Goal: Navigation & Orientation: Find specific page/section

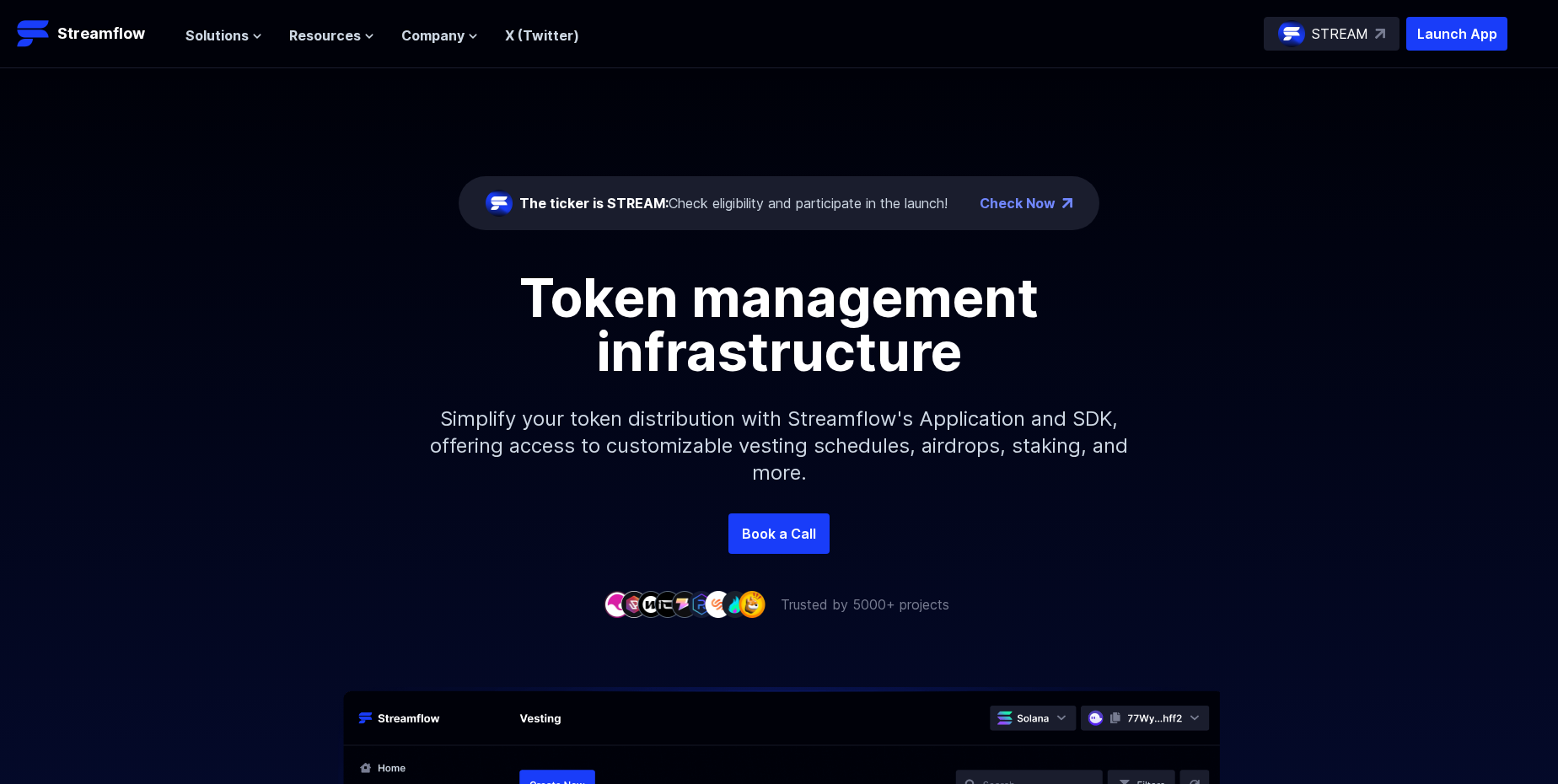
click at [217, 36] on span "Solutions" at bounding box center [217, 35] width 64 height 20
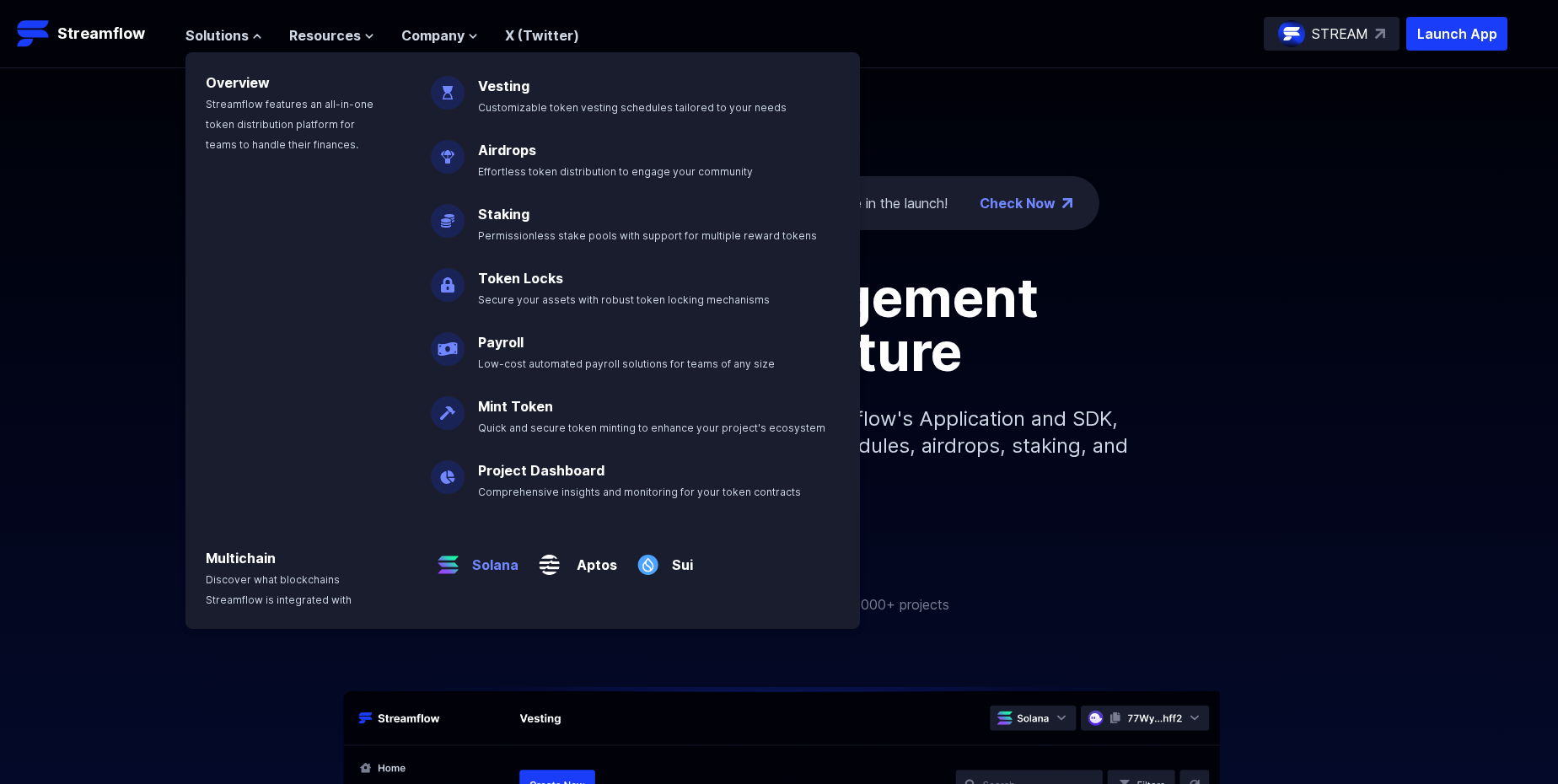
click at [478, 569] on p "Solana" at bounding box center [492, 557] width 54 height 34
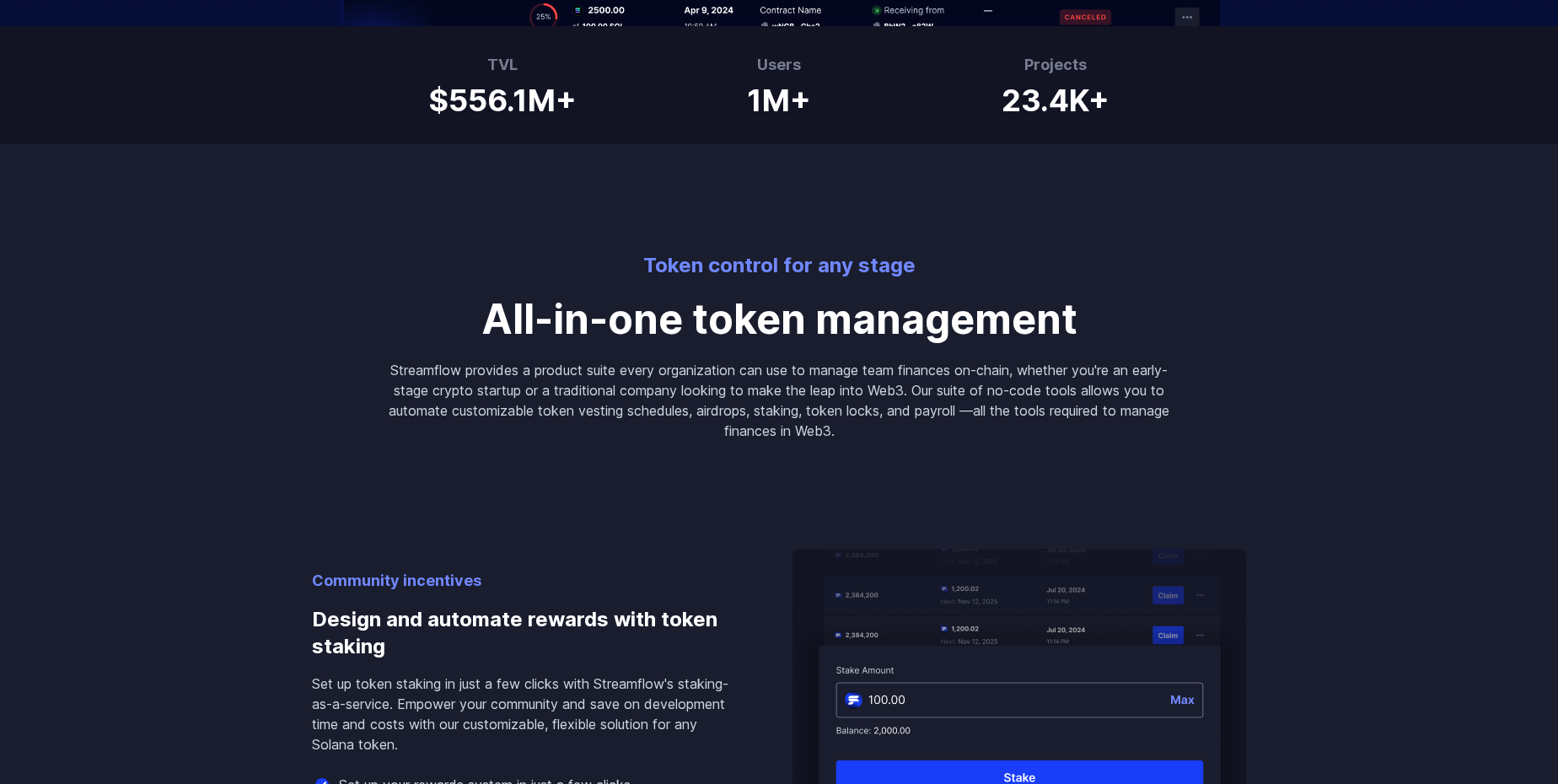
scroll to position [1770, 0]
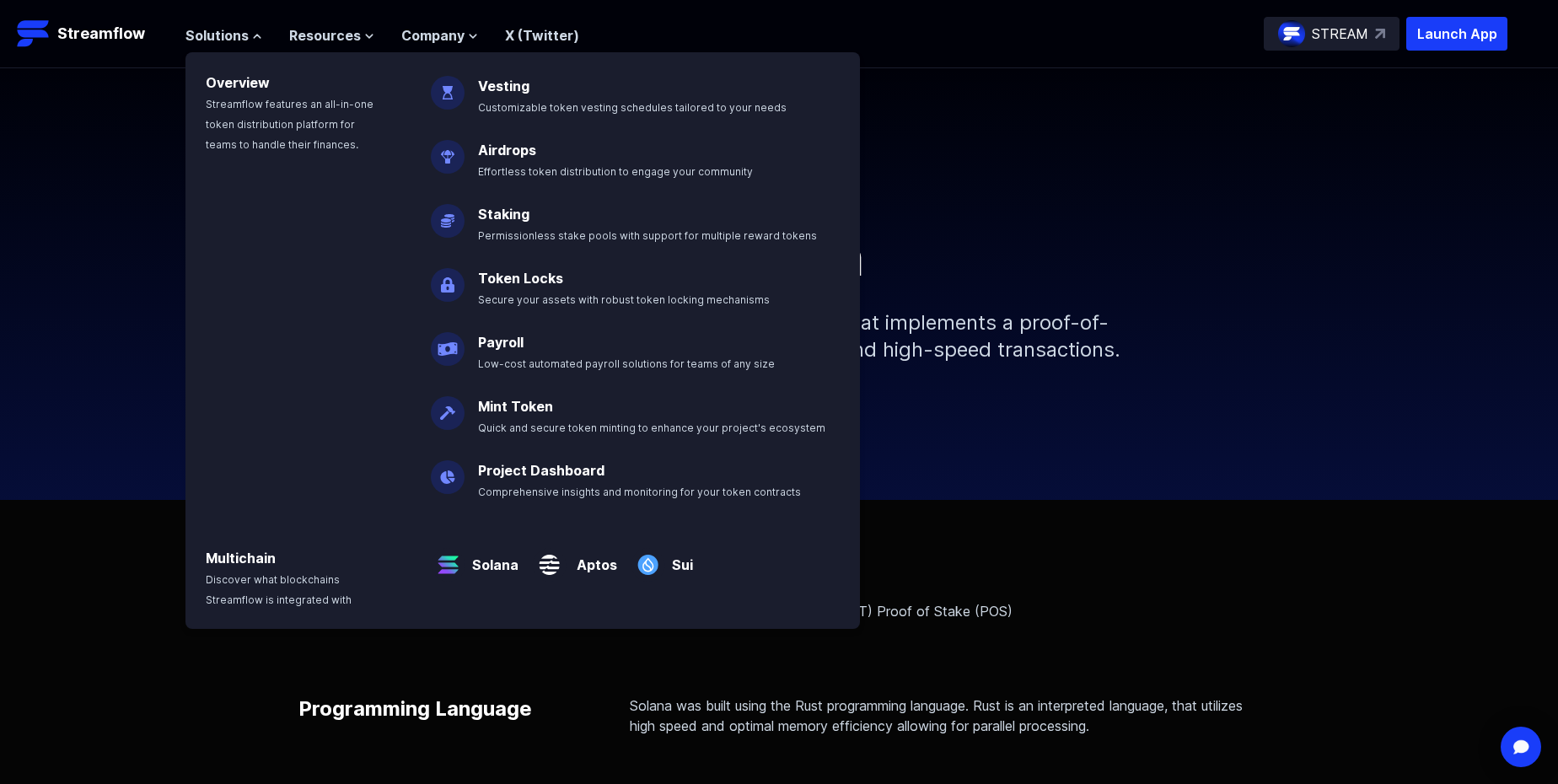
click at [540, 280] on link "Token Locks" at bounding box center [521, 278] width 85 height 17
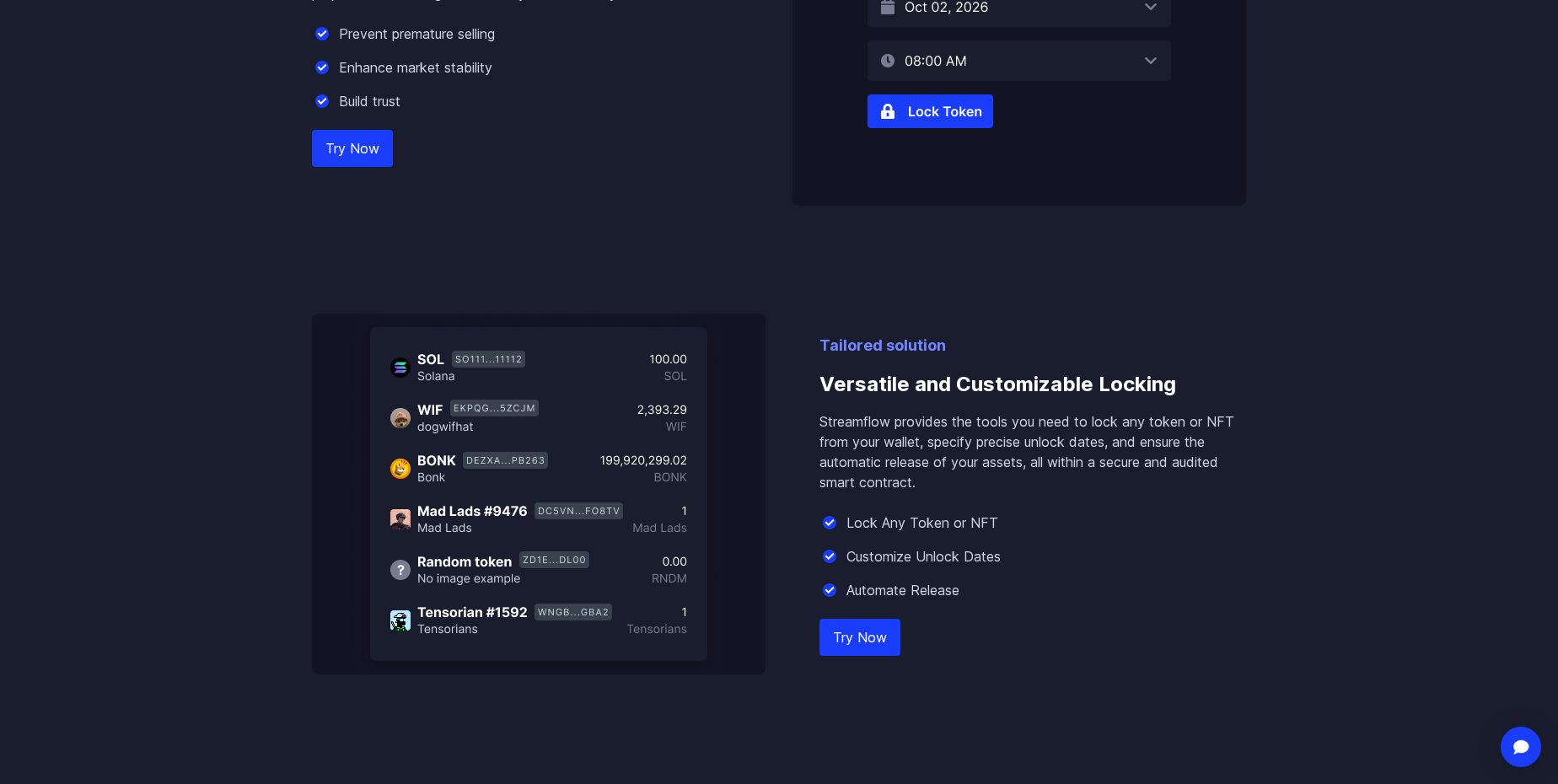
scroll to position [843, 0]
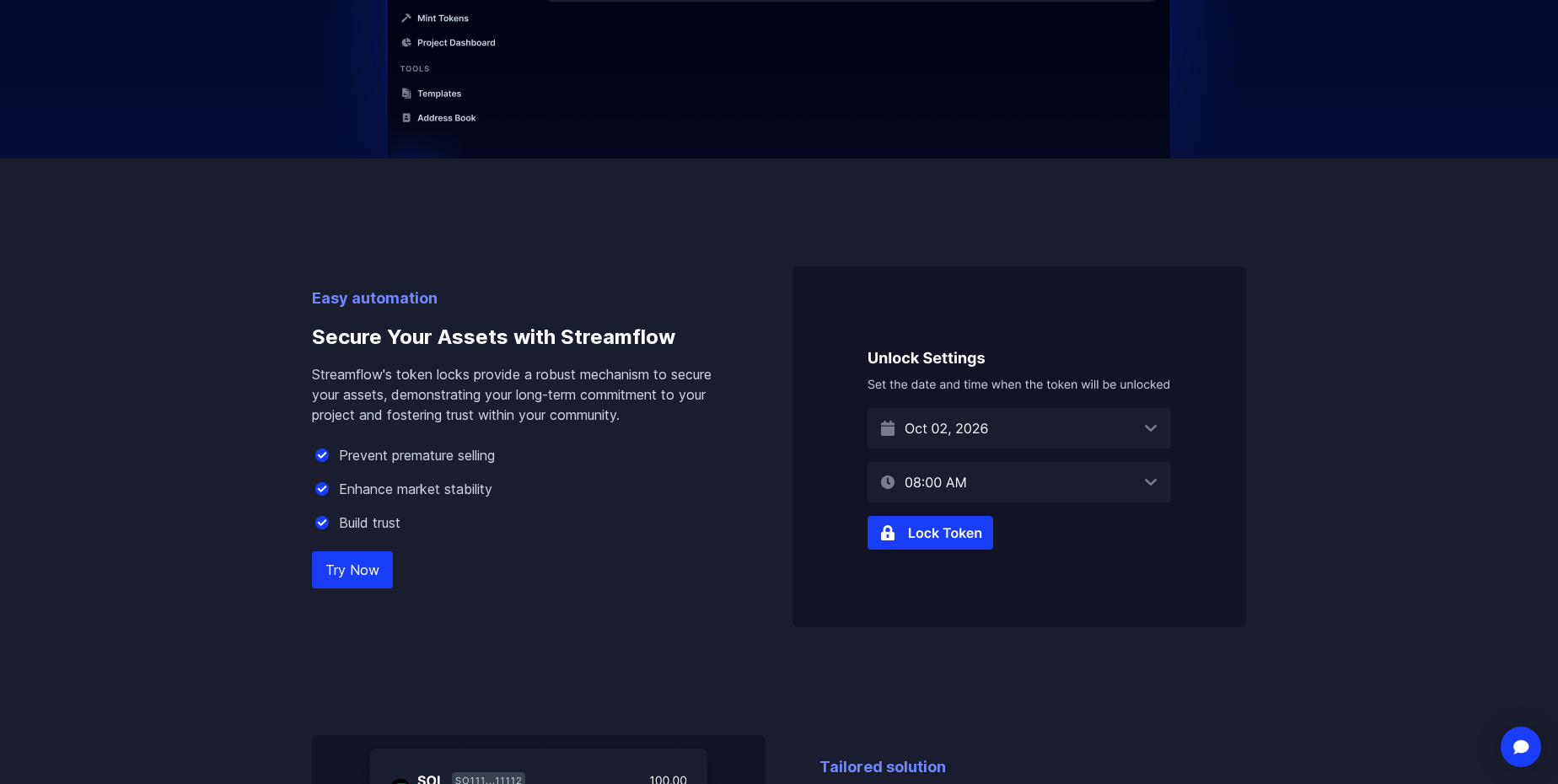
click at [384, 563] on link "Try Now" at bounding box center [352, 569] width 81 height 37
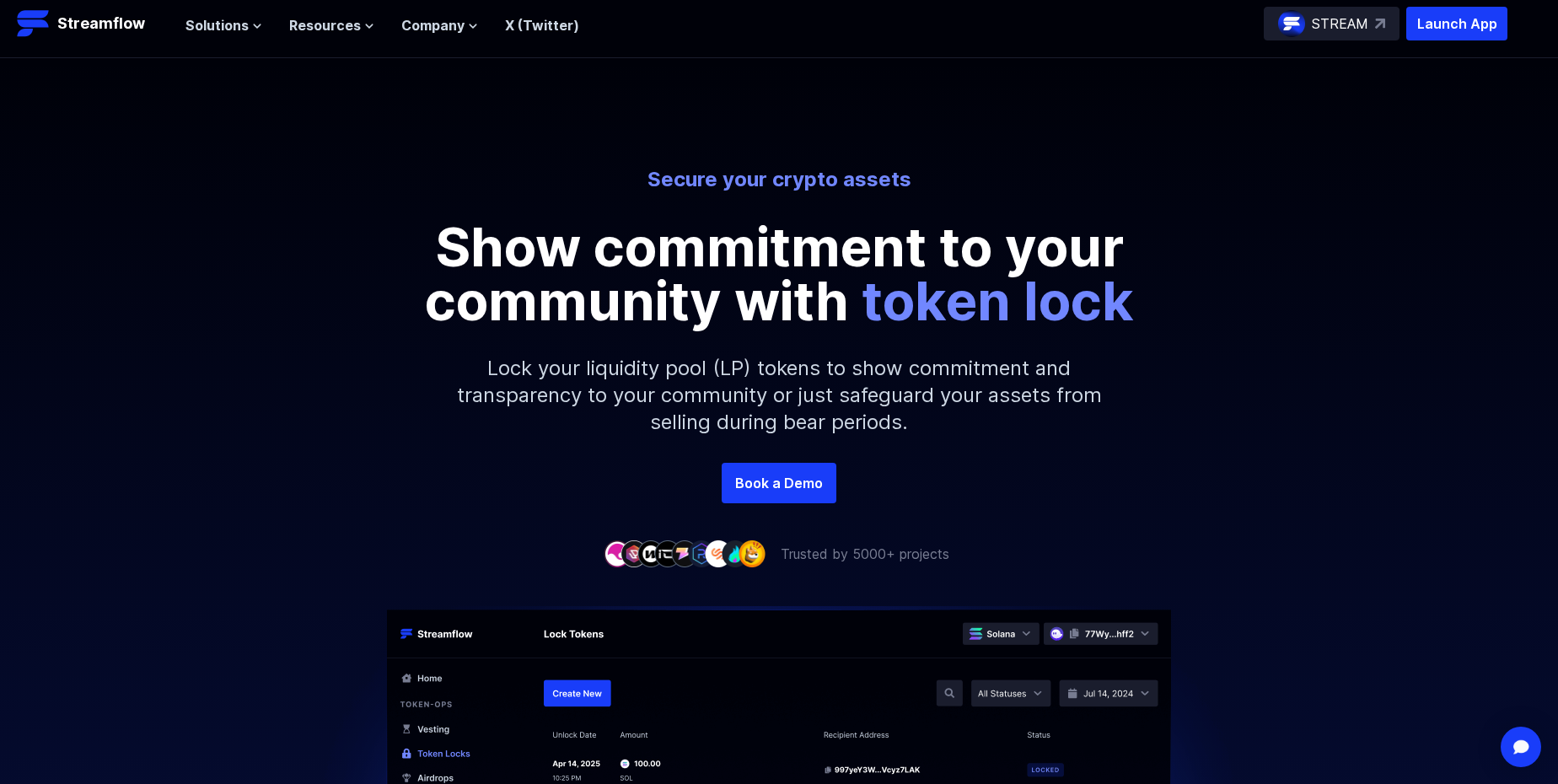
scroll to position [0, 0]
